Goal: Transaction & Acquisition: Purchase product/service

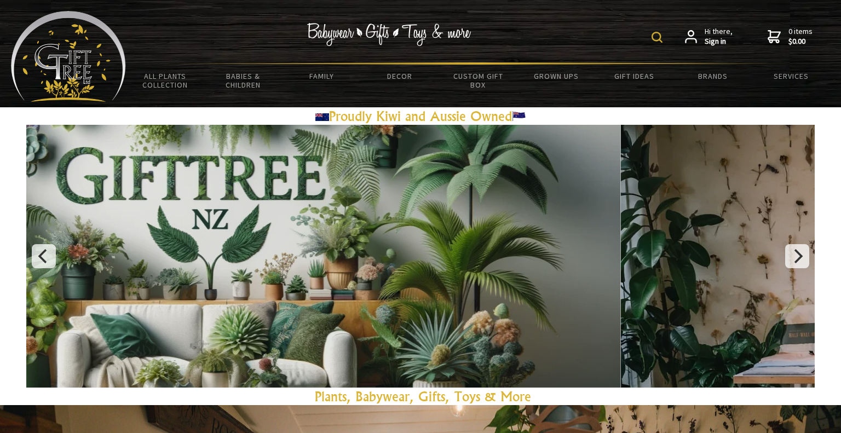
click at [665, 42] on form at bounding box center [660, 36] width 16 height 19
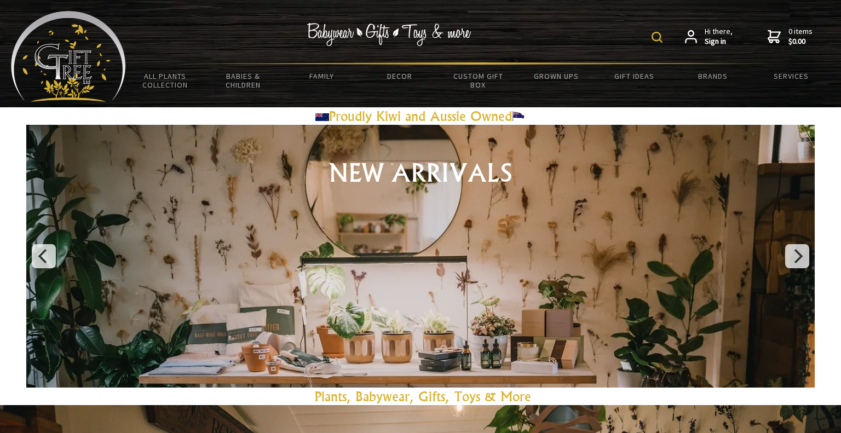
click at [660, 39] on img at bounding box center [657, 37] width 11 height 11
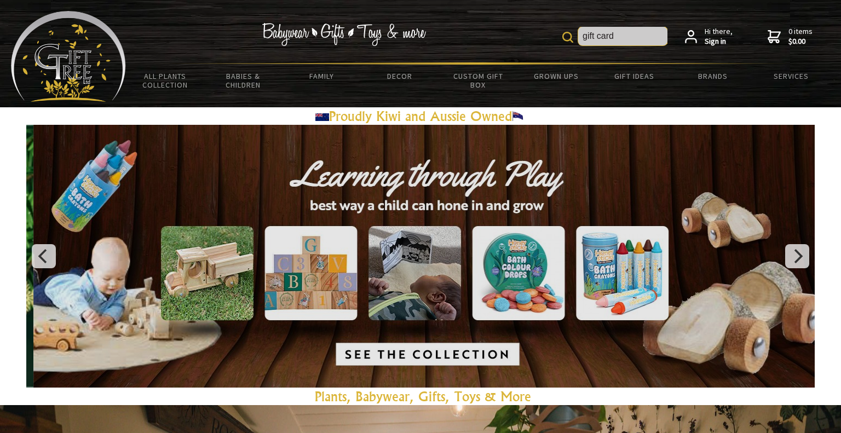
type input "gift card"
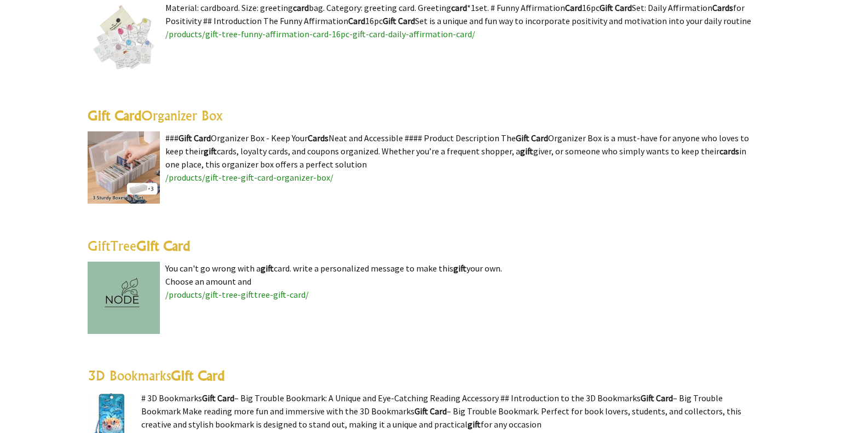
scroll to position [370, 0]
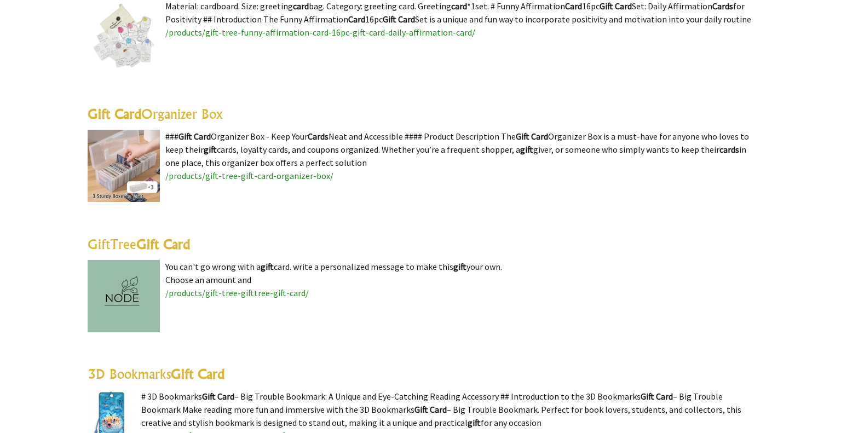
click at [171, 246] on highlight "Gift Card" at bounding box center [163, 244] width 54 height 16
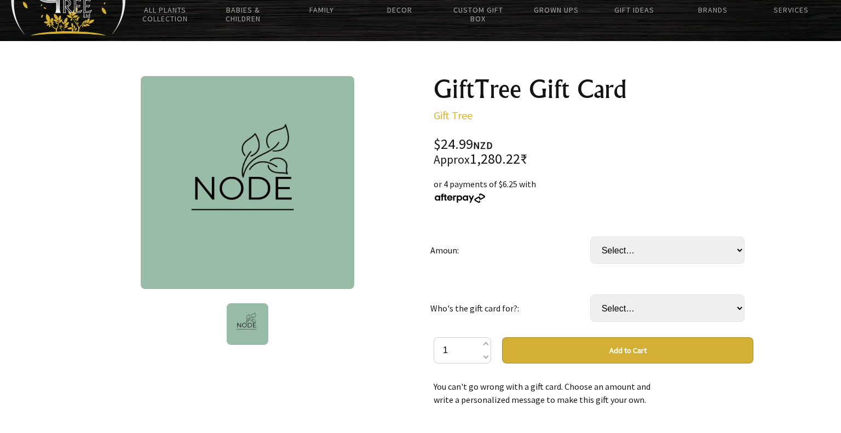
scroll to position [70, 0]
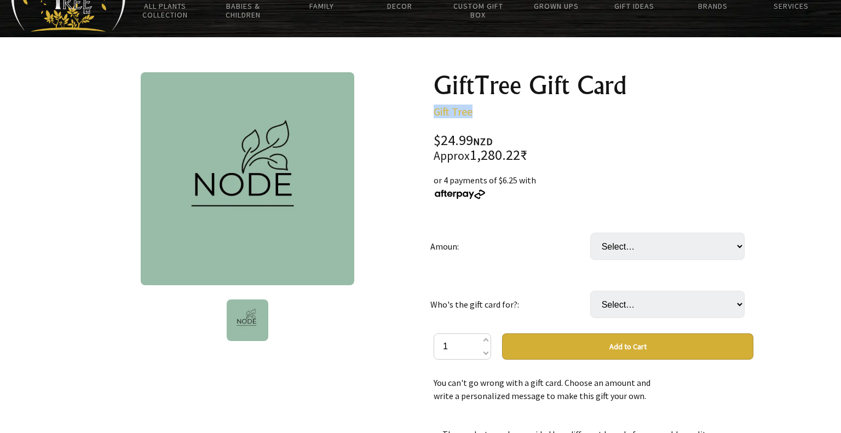
drag, startPoint x: 431, startPoint y: 106, endPoint x: 486, endPoint y: 102, distance: 54.9
click at [486, 102] on div "GiftTree Gift Card Gift Tree $24.99 NZD Approx 1,280.22₹ or 4 payments of $6.25…" at bounding box center [593, 346] width 337 height 565
click at [433, 73] on div "GiftTree Gift Card Gift Tree $24.99 NZD Approx 1,280.22₹ or 4 payments of $6.25…" at bounding box center [593, 346] width 337 height 565
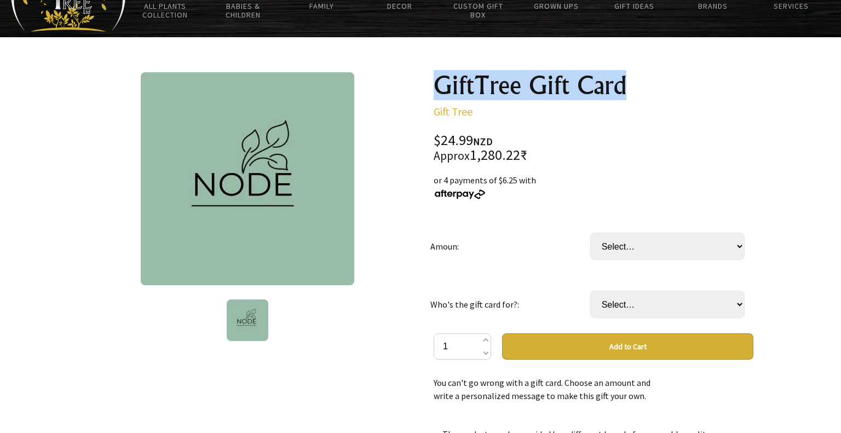
drag, startPoint x: 433, startPoint y: 73, endPoint x: 579, endPoint y: 99, distance: 147.9
click at [579, 97] on div "GiftTree Gift Card Gift Tree $24.99 NZD Approx 1,280.22₹ or 4 payments of $6.25…" at bounding box center [593, 346] width 337 height 565
click at [624, 243] on select "Select… 24.99 49.99 (+ $24.99) 74.99 (+ $49.99) 99.99 (+ $74.99) 149.99 (+ $124…" at bounding box center [667, 246] width 154 height 27
select select "149.99"
click at [590, 233] on select "Select… 24.99 49.99 (+ $24.99) 74.99 (+ $49.99) 99.99 (+ $74.99) 149.99 (+ $124…" at bounding box center [667, 246] width 154 height 27
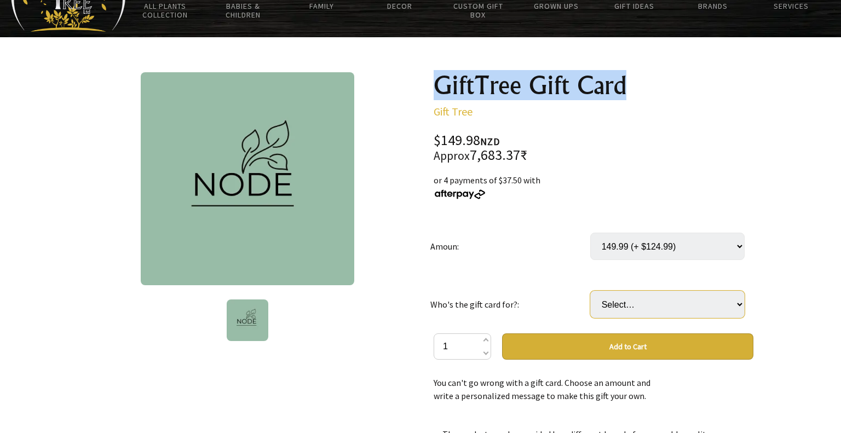
click at [626, 306] on select "Select… For someone else For myself" at bounding box center [667, 304] width 154 height 27
select select "For myself"
click at [590, 291] on select "Select… For someone else For myself" at bounding box center [667, 304] width 154 height 27
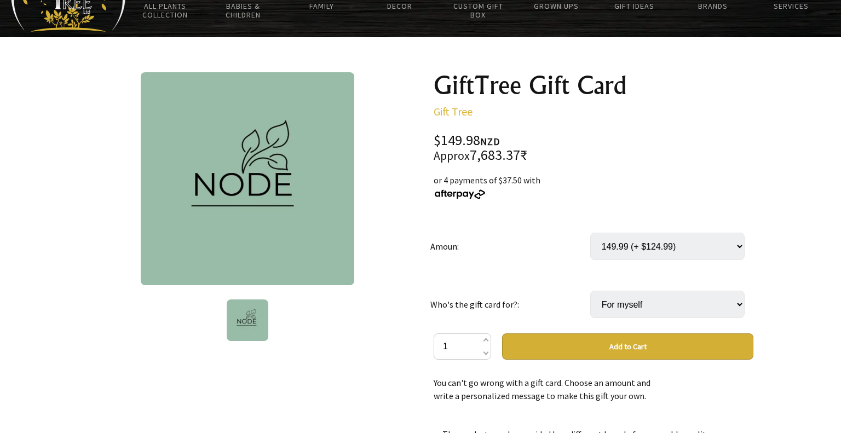
click at [556, 294] on td "Who's the gift card for?:" at bounding box center [510, 304] width 160 height 58
click at [568, 261] on td "Amoun:" at bounding box center [510, 246] width 160 height 58
drag, startPoint x: 692, startPoint y: 250, endPoint x: 638, endPoint y: 247, distance: 54.3
click at [638, 247] on select "Select… 24.99 49.99 (+ $24.99) 74.99 (+ $49.99) 99.99 (+ $74.99) 149.99 (+ $124…" at bounding box center [667, 246] width 154 height 27
click at [590, 233] on select "Select… 24.99 49.99 (+ $24.99) 74.99 (+ $49.99) 99.99 (+ $74.99) 149.99 (+ $124…" at bounding box center [667, 246] width 154 height 27
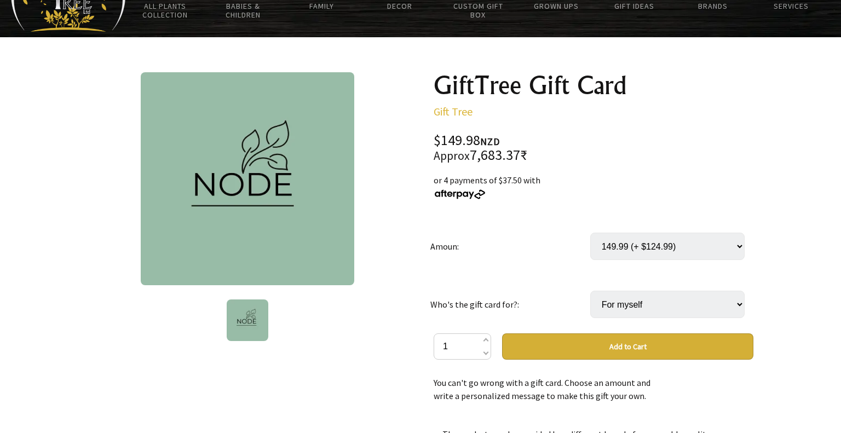
click at [552, 296] on td "Who's the gift card for?:" at bounding box center [510, 304] width 160 height 58
click at [598, 163] on div "$149.98 NZD Approx 7,683.37₹ or 4 payments of $37.50 with 3 2025-08-27T05:24:55…" at bounding box center [594, 373] width 320 height 479
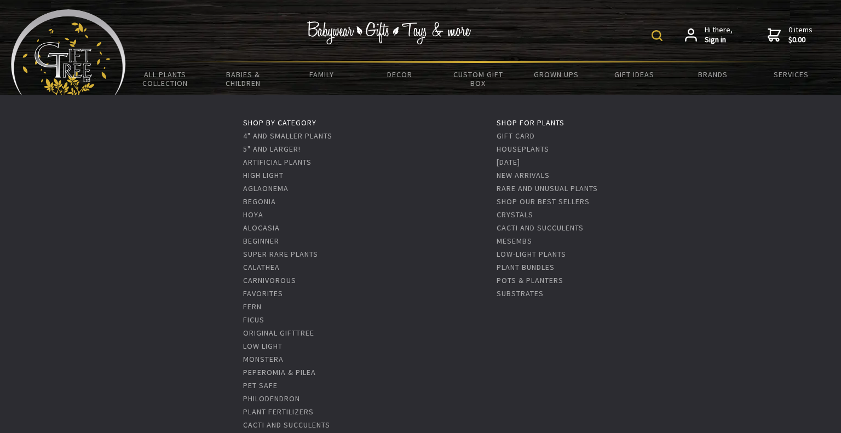
scroll to position [0, 0]
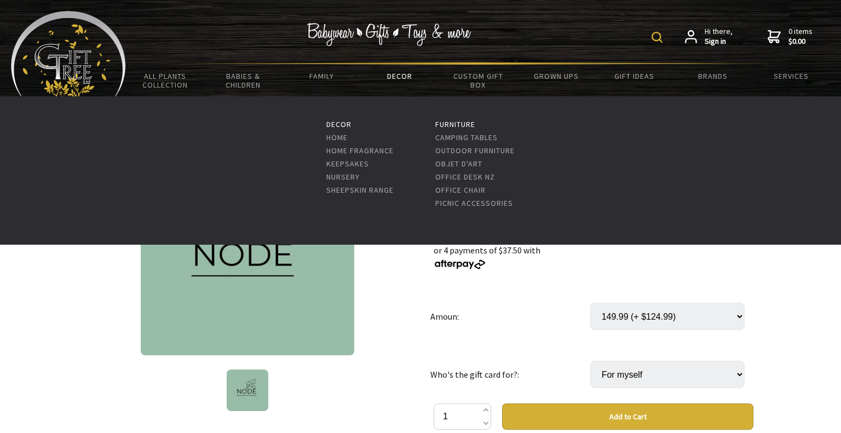
click at [388, 80] on link "Decor" at bounding box center [400, 76] width 78 height 23
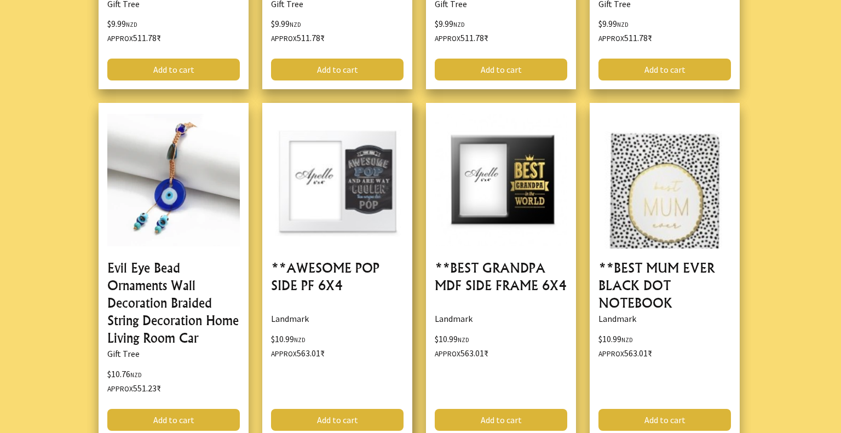
scroll to position [2889, 0]
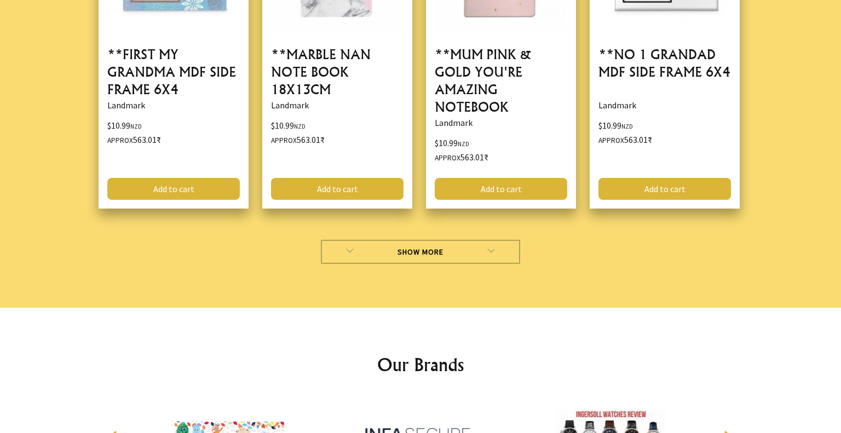
click at [476, 240] on link "Show More" at bounding box center [421, 252] width 200 height 24
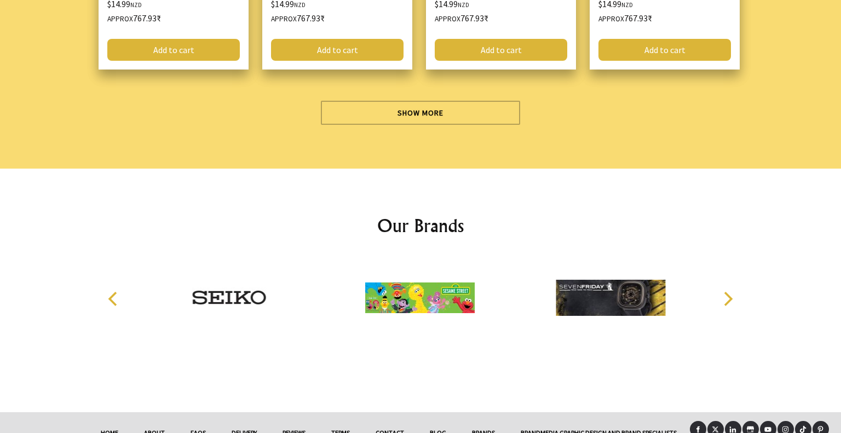
scroll to position [6945, 0]
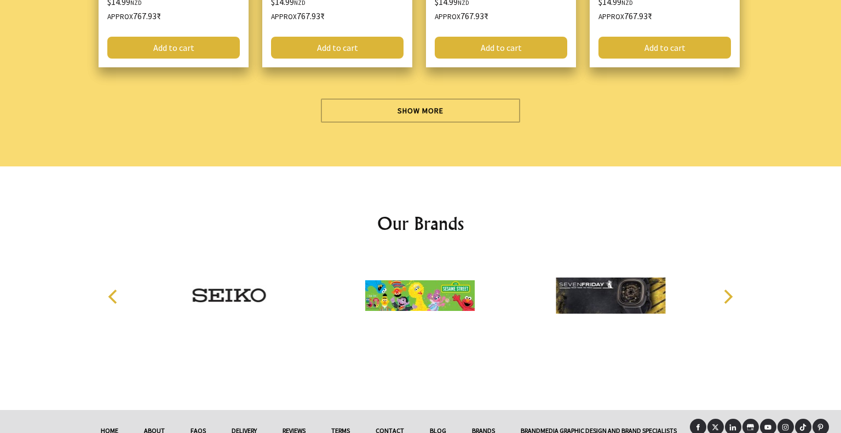
click at [734, 285] on button "Next" at bounding box center [727, 297] width 24 height 24
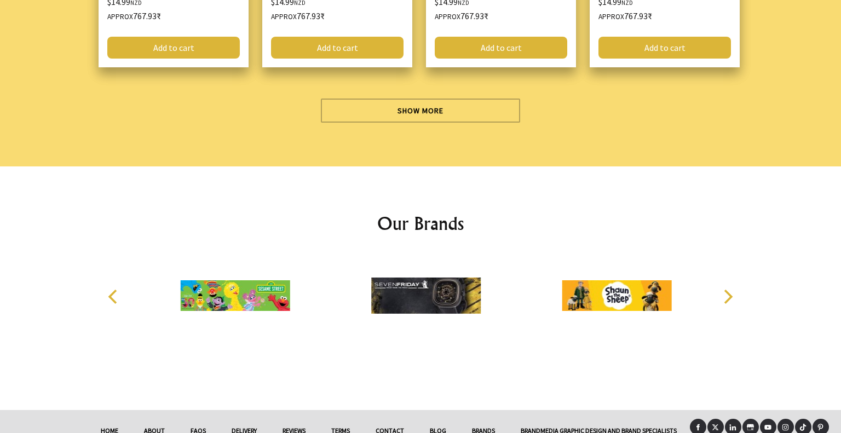
click at [733, 290] on icon "Next" at bounding box center [727, 297] width 14 height 14
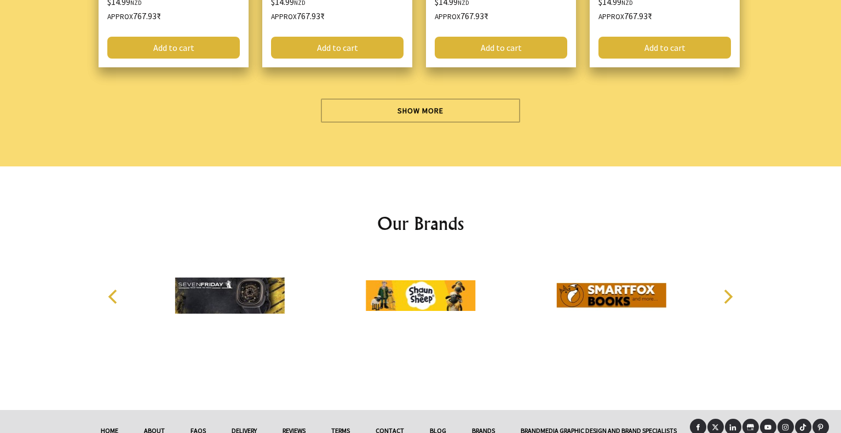
click at [732, 290] on icon "Next" at bounding box center [727, 297] width 14 height 14
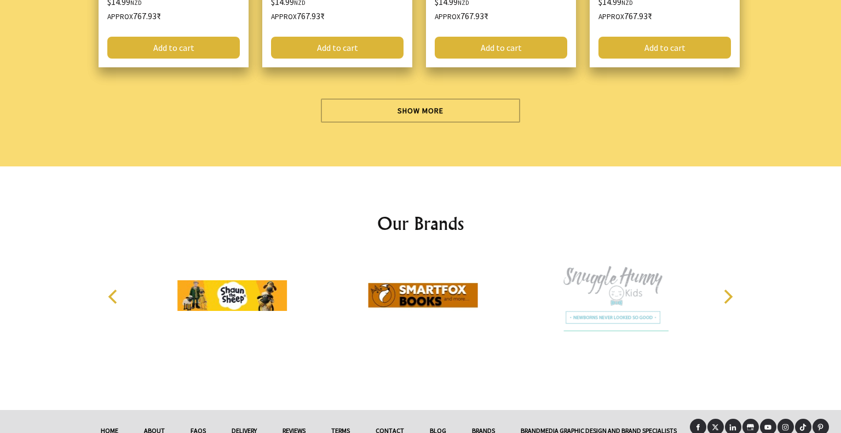
click at [732, 290] on icon "Next" at bounding box center [727, 297] width 14 height 14
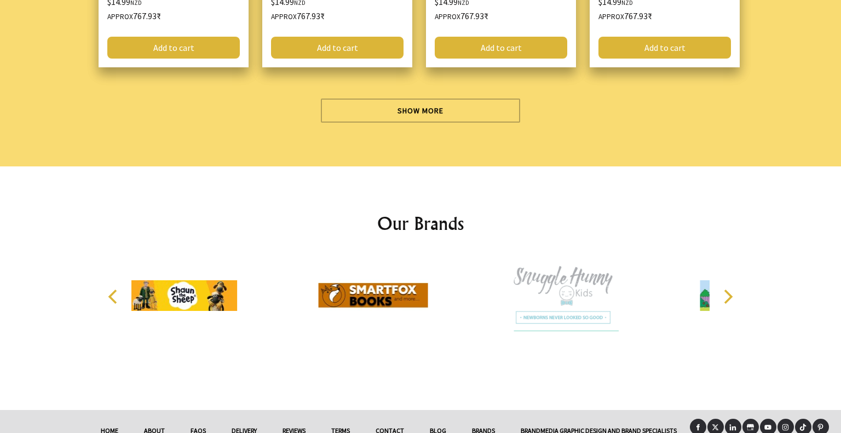
click at [732, 290] on icon "Next" at bounding box center [727, 297] width 14 height 14
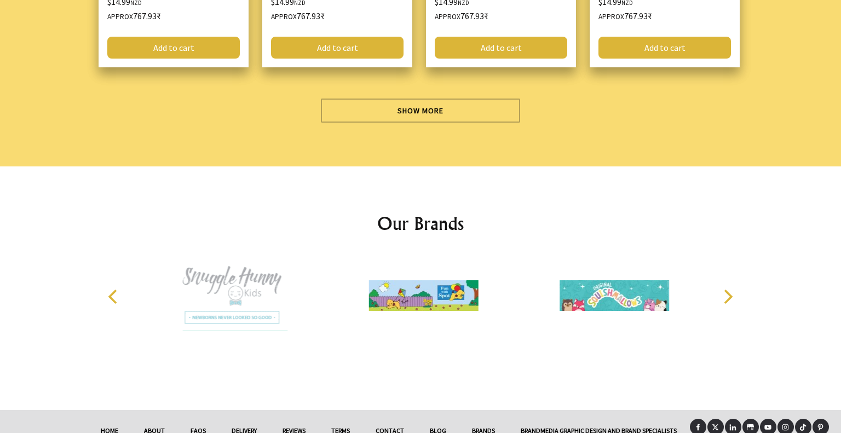
click at [732, 290] on icon "Next" at bounding box center [727, 297] width 14 height 14
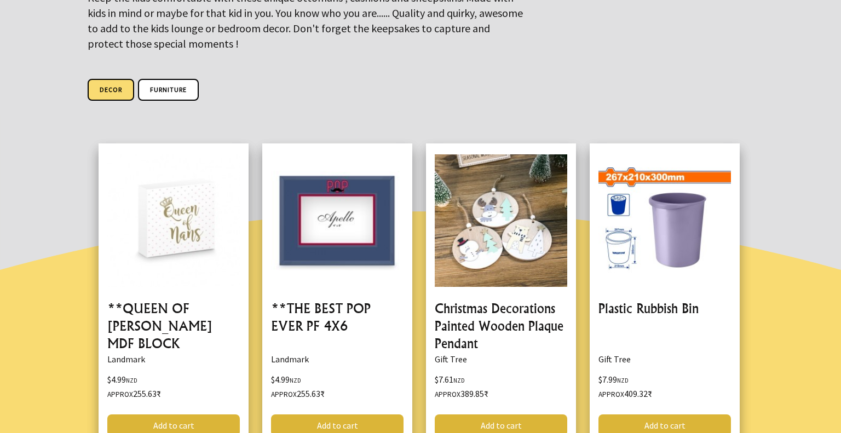
scroll to position [0, 0]
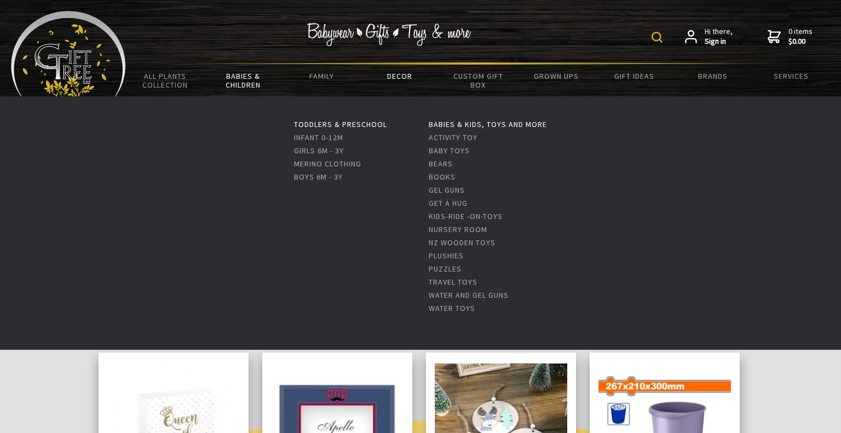
click at [232, 88] on link "Babies & Children" at bounding box center [243, 81] width 78 height 32
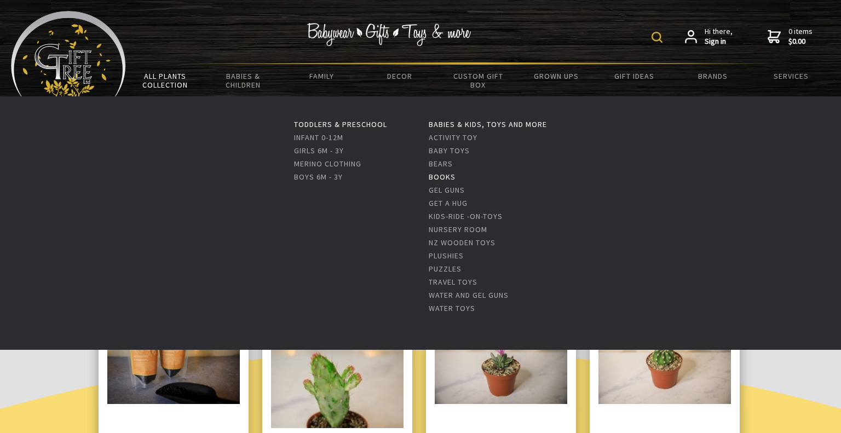
click at [450, 176] on link "Books" at bounding box center [442, 177] width 27 height 10
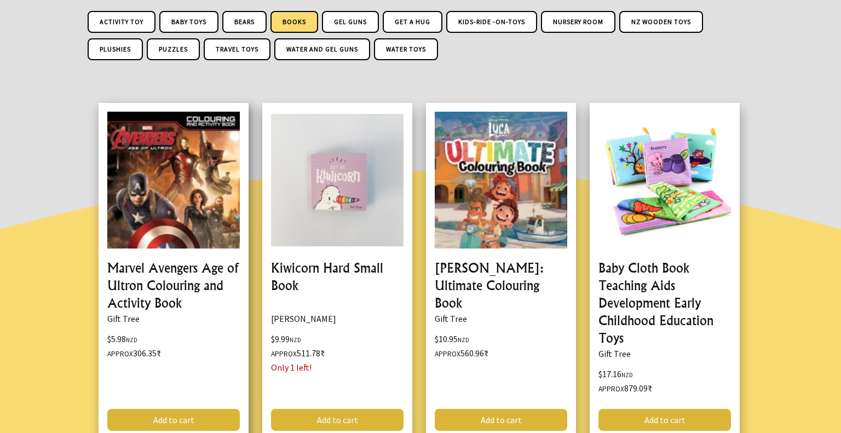
scroll to position [232, 0]
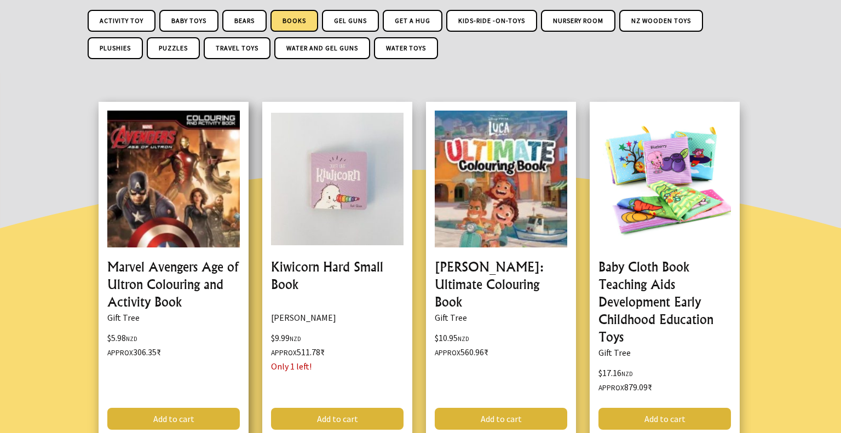
click at [190, 286] on link at bounding box center [174, 270] width 150 height 337
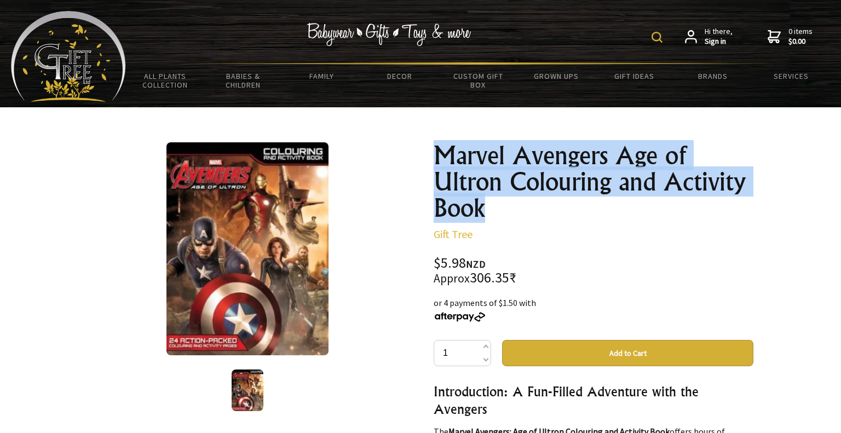
drag, startPoint x: 430, startPoint y: 146, endPoint x: 497, endPoint y: 217, distance: 98.0
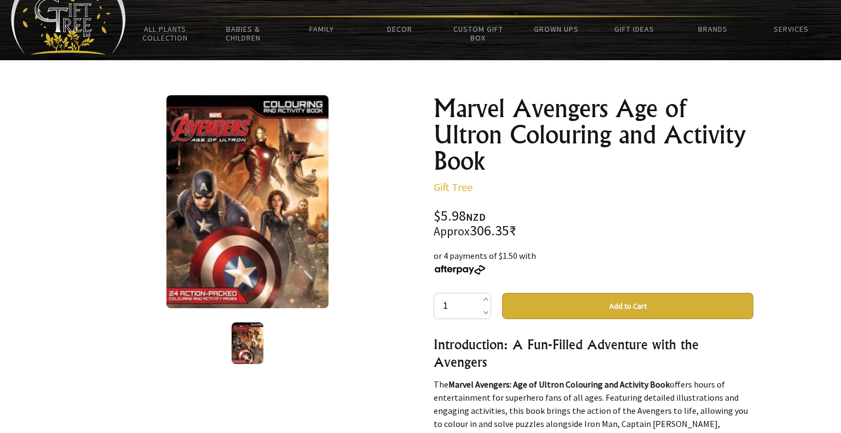
scroll to position [53, 0]
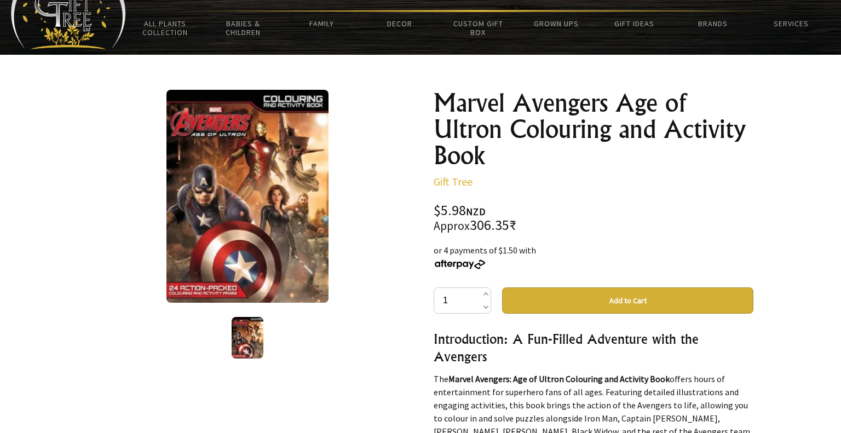
click at [241, 352] on img at bounding box center [248, 338] width 32 height 42
click at [511, 188] on div "Marvel Avengers Age of Ultron Colouring and Activity Book Gift Tree $5.98 NZD A…" at bounding box center [594, 425] width 320 height 670
